Goal: Information Seeking & Learning: Check status

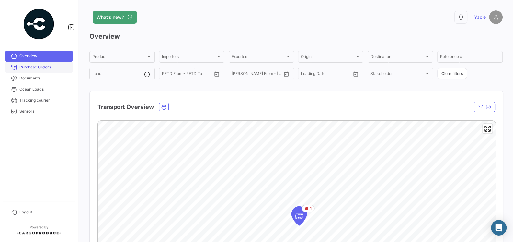
click at [45, 66] on span "Purchase Orders" at bounding box center [44, 67] width 51 height 6
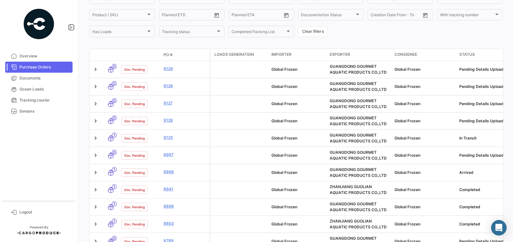
scroll to position [124, 0]
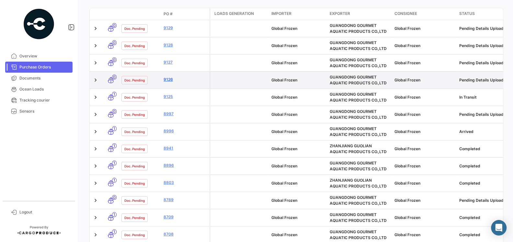
click at [169, 80] on link "9126" at bounding box center [184, 79] width 43 height 6
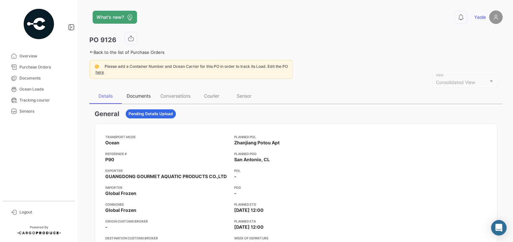
click at [142, 96] on div "Documents" at bounding box center [139, 96] width 24 height 6
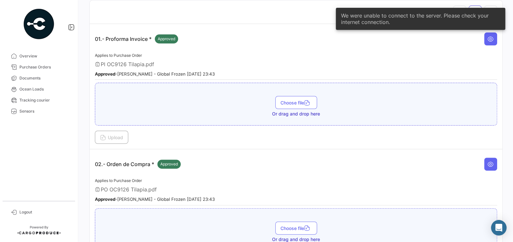
scroll to position [85, 0]
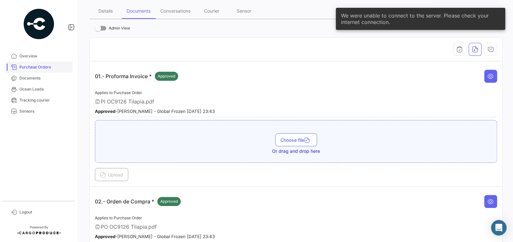
click at [37, 65] on span "Purchase Orders" at bounding box center [44, 67] width 51 height 6
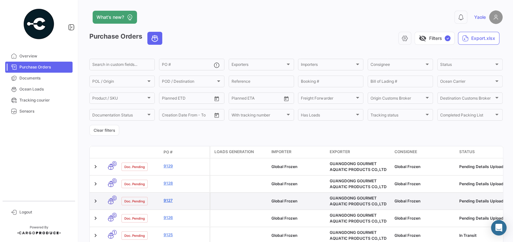
click at [167, 200] on link "9127" at bounding box center [184, 200] width 43 height 6
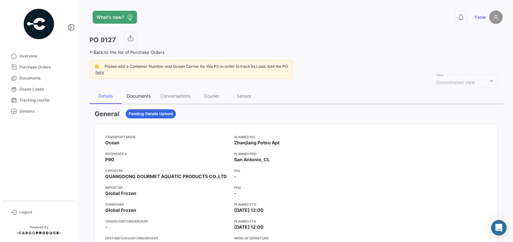
click at [137, 92] on div "Documents" at bounding box center [139, 96] width 34 height 16
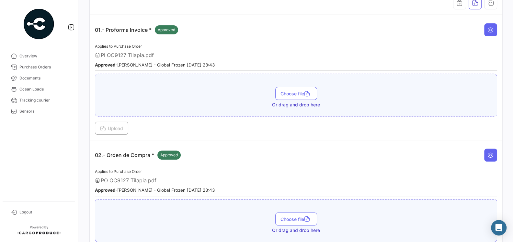
scroll to position [3, 0]
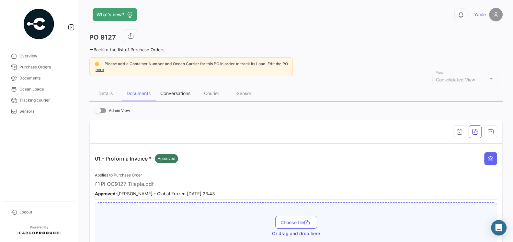
click at [190, 94] on div "Conversations" at bounding box center [175, 93] width 30 height 6
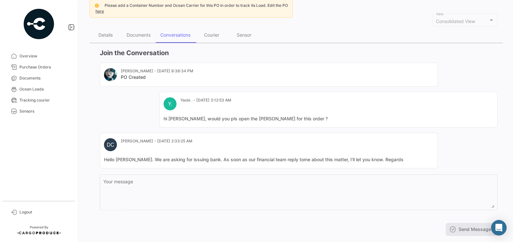
scroll to position [74, 0]
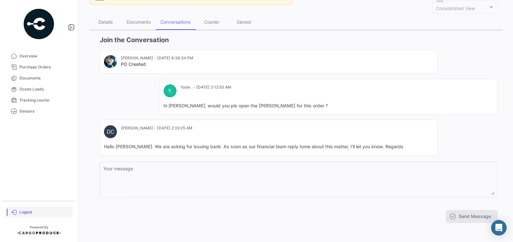
click at [23, 212] on span "Logout" at bounding box center [44, 212] width 51 height 6
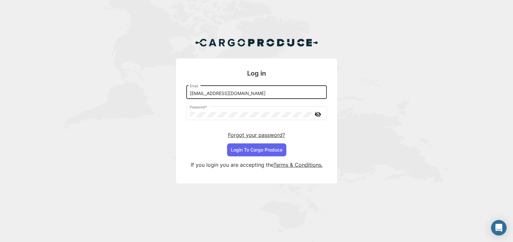
click at [251, 95] on input "[EMAIL_ADDRESS][DOMAIN_NAME]" at bounding box center [257, 94] width 134 height 6
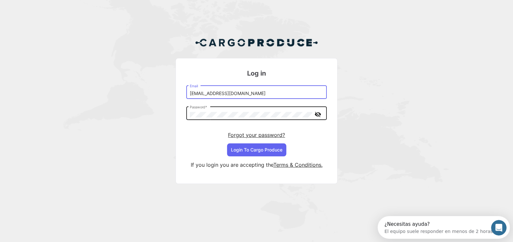
type input "[EMAIL_ADDRESS][DOMAIN_NAME]"
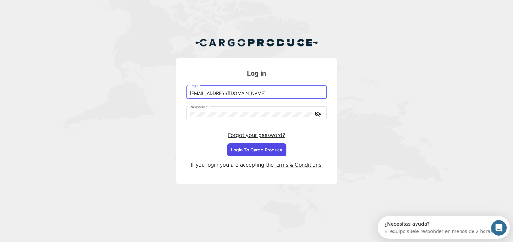
click at [259, 144] on button "Login To Cargo Produce" at bounding box center [256, 149] width 59 height 13
